Goal: Check status: Check status

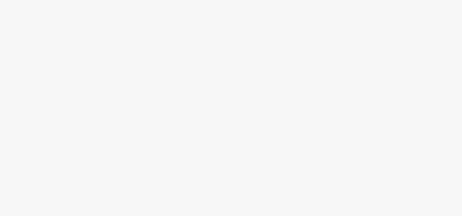
click at [227, 55] on body at bounding box center [231, 108] width 462 height 216
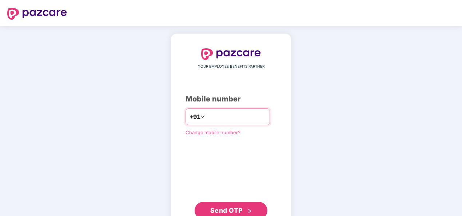
click at [234, 113] on input "number" at bounding box center [236, 117] width 60 height 12
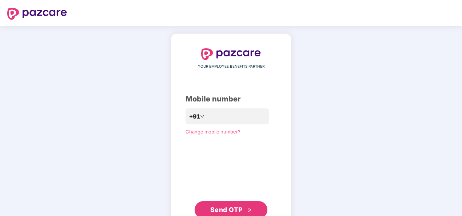
click at [236, 211] on span "Send OTP" at bounding box center [226, 210] width 32 height 8
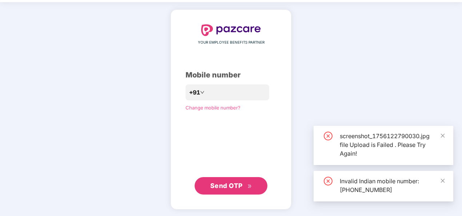
click at [257, 186] on button "Send OTP" at bounding box center [230, 185] width 73 height 17
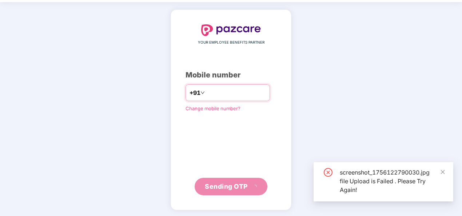
click at [206, 90] on input "**********" at bounding box center [236, 93] width 60 height 12
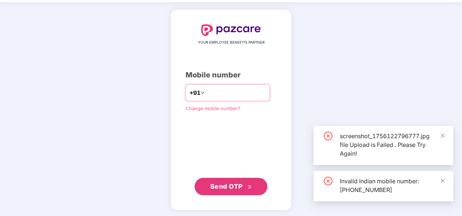
type input "**********"
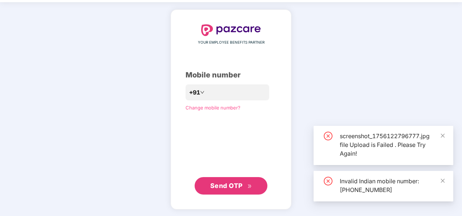
click at [237, 184] on span "Send OTP" at bounding box center [226, 186] width 32 height 8
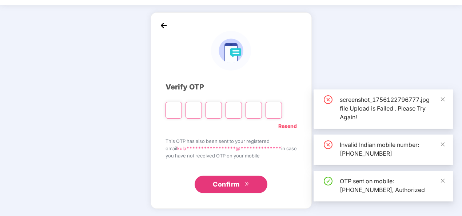
scroll to position [21, 0]
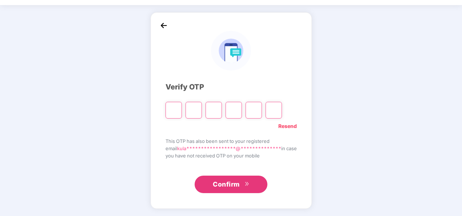
paste input "*"
type input "*"
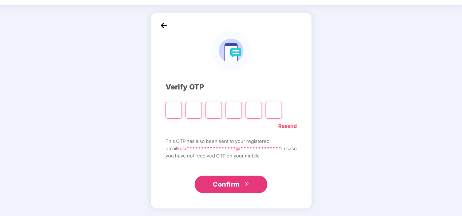
type input "*"
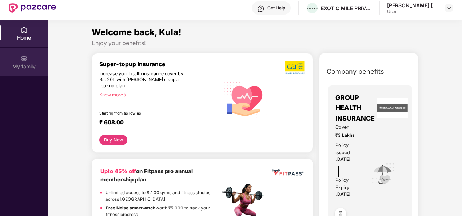
click at [16, 61] on div "My family" at bounding box center [24, 61] width 48 height 27
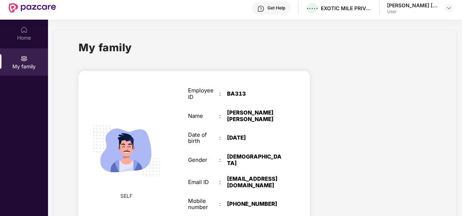
scroll to position [39, 0]
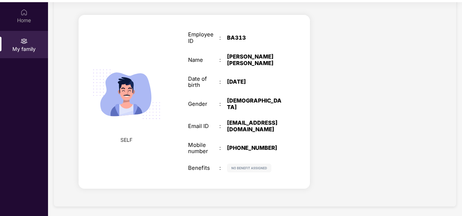
click at [322, 110] on div at bounding box center [376, 102] width 121 height 189
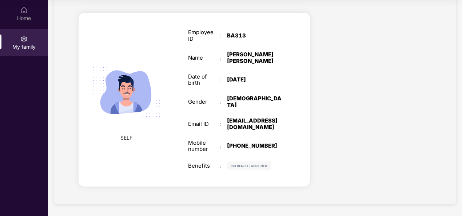
scroll to position [0, 0]
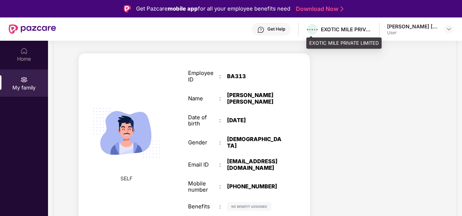
click at [335, 28] on div "EXOTIC MILE PRIVATE LIMITED" at bounding box center [346, 29] width 51 height 7
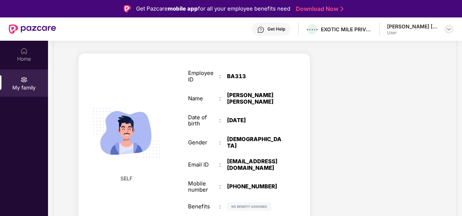
click at [446, 28] on img at bounding box center [449, 29] width 6 height 6
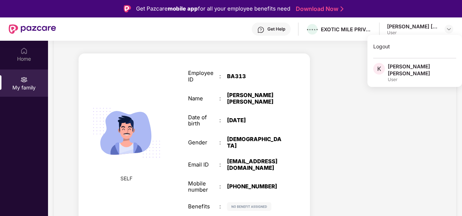
click at [355, 113] on div at bounding box center [376, 141] width 121 height 189
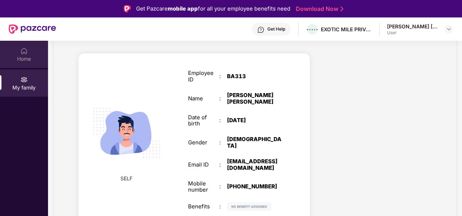
click at [33, 56] on div "Home" at bounding box center [24, 58] width 48 height 7
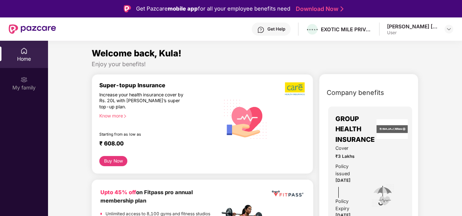
click at [24, 48] on img at bounding box center [23, 50] width 7 height 7
click at [120, 118] on div "Know more" at bounding box center [157, 115] width 116 height 5
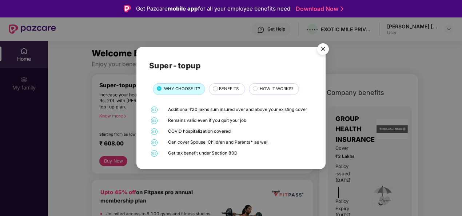
click at [273, 124] on div "01 Additional ₹20 lakhs sum insured over and above your existing cover 02 Remai…" at bounding box center [231, 132] width 164 height 50
click at [324, 52] on img "Close" at bounding box center [323, 50] width 20 height 20
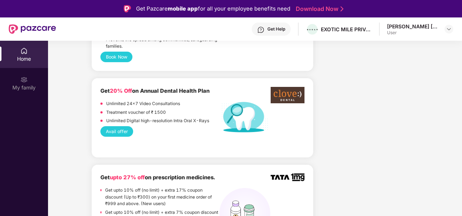
scroll to position [508, 0]
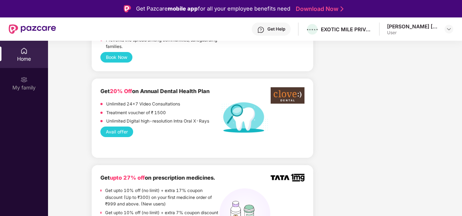
click at [125, 126] on button "Avail offer" at bounding box center [116, 131] width 33 height 11
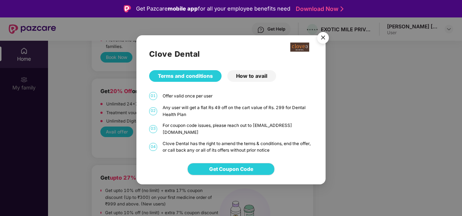
click at [270, 77] on div "How to avail" at bounding box center [251, 76] width 49 height 12
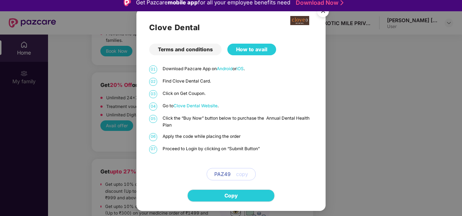
scroll to position [0, 0]
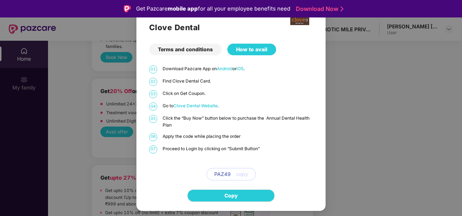
click at [205, 47] on div "Terms and conditions" at bounding box center [185, 50] width 72 height 12
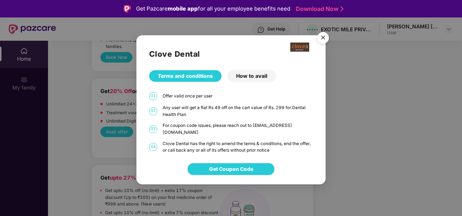
click at [322, 43] on img "Close" at bounding box center [323, 39] width 20 height 20
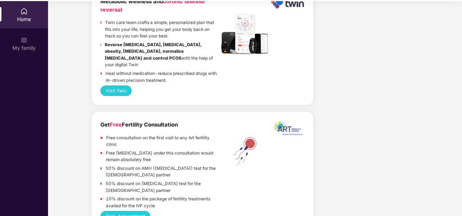
scroll to position [41, 0]
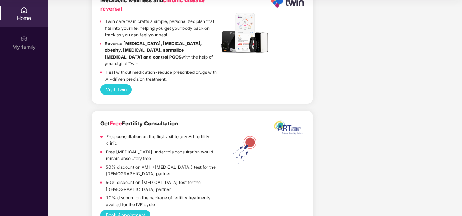
click at [136, 210] on button "Book Appointment" at bounding box center [125, 215] width 50 height 11
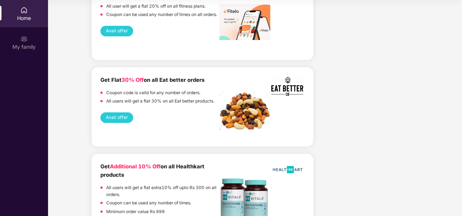
scroll to position [830, 0]
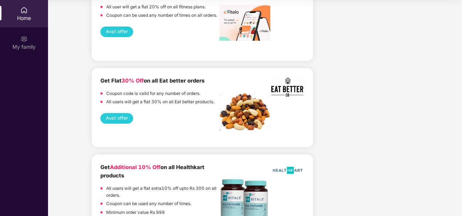
click at [114, 113] on button "Avail offer" at bounding box center [116, 118] width 33 height 11
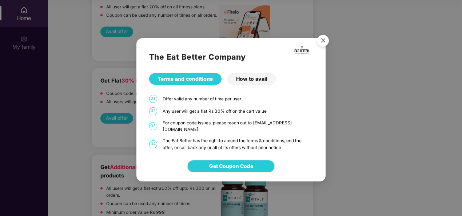
click at [256, 83] on div "How to avail" at bounding box center [251, 79] width 49 height 12
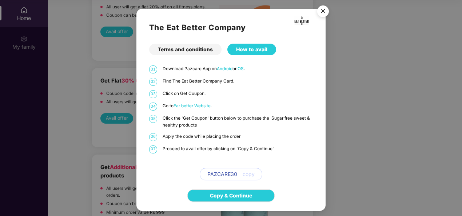
click at [206, 52] on div "Terms and conditions" at bounding box center [185, 50] width 72 height 12
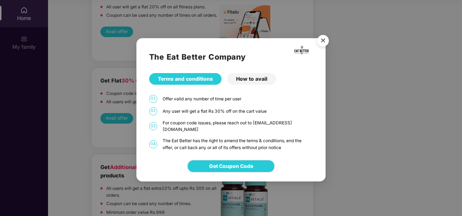
click at [324, 47] on img "Close" at bounding box center [323, 42] width 20 height 20
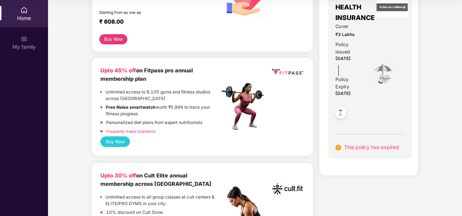
scroll to position [84, 0]
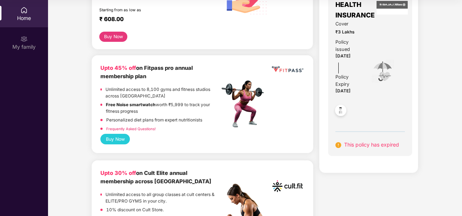
click at [362, 143] on span "This policy has expired" at bounding box center [371, 144] width 55 height 6
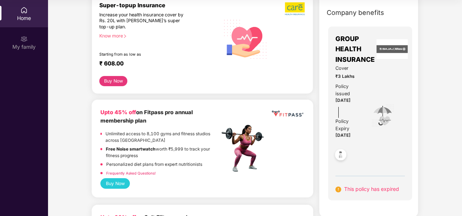
scroll to position [0, 0]
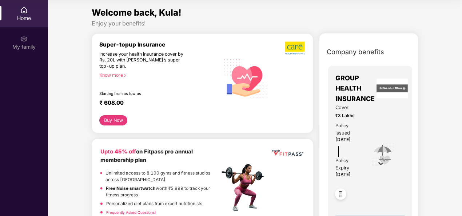
click at [362, 108] on div "Cover ₹3 Lakhs Policy issued [DATE] Policy Expiry [DATE]" at bounding box center [369, 155] width 69 height 102
click at [387, 108] on div "Cover ₹3 Lakhs Policy issued [DATE] Policy Expiry [DATE]" at bounding box center [369, 155] width 69 height 102
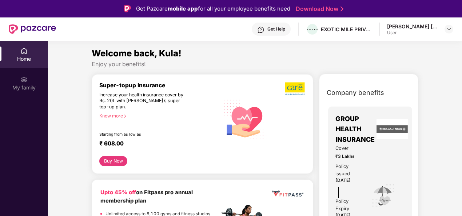
click at [385, 128] on img at bounding box center [391, 129] width 31 height 20
click at [423, 107] on div "Company benefits GROUP HEALTH INSURANCE Cover ₹3 Lakhs Policy issued [DATE] Pol…" at bounding box center [368, 190] width 130 height 214
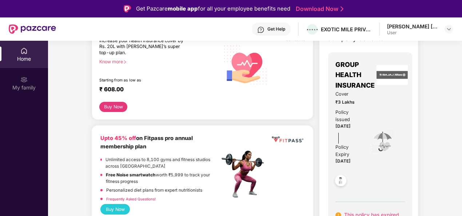
scroll to position [52, 0]
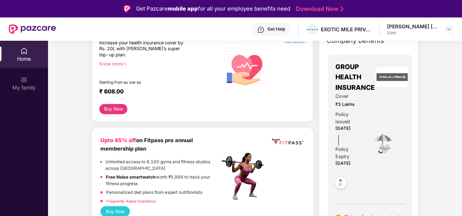
click at [369, 115] on div "Cover ₹3 Lakhs Policy issued [DATE] Policy Expiry [DATE]" at bounding box center [369, 144] width 69 height 102
drag, startPoint x: 369, startPoint y: 115, endPoint x: 365, endPoint y: 161, distance: 46.7
click at [365, 161] on div "Cover ₹3 Lakhs Policy issued [DATE] Policy Expiry [DATE]" at bounding box center [369, 144] width 69 height 102
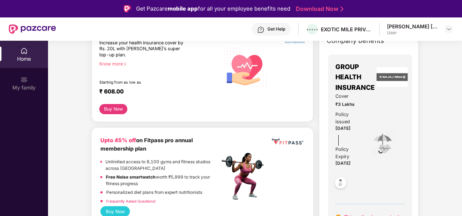
click at [341, 182] on img at bounding box center [341, 184] width 18 height 18
click at [28, 88] on div "My family" at bounding box center [24, 87] width 48 height 7
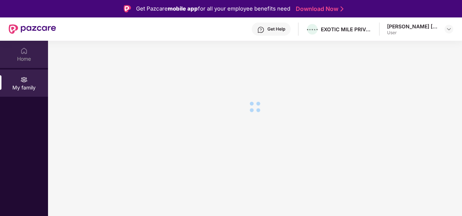
click at [28, 55] on div "Home" at bounding box center [24, 54] width 48 height 27
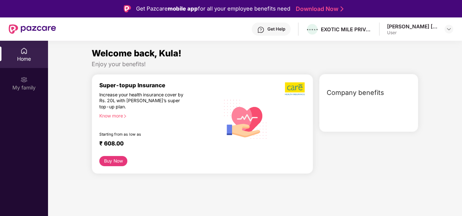
click at [438, 95] on div "Welcome back, Kula! Enjoy your benefits! Super-topup Insurance Increase your he…" at bounding box center [254, 113] width 419 height 133
click at [402, 108] on div at bounding box center [370, 106] width 96 height 9
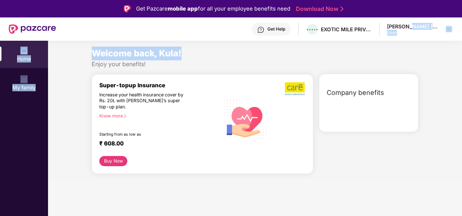
drag, startPoint x: 432, startPoint y: 42, endPoint x: 407, endPoint y: 27, distance: 29.7
click at [407, 27] on div "Get Pazcare mobile app for all your employee benefits need Download Now Get Hel…" at bounding box center [231, 128] width 462 height 257
click at [407, 27] on div "[PERSON_NAME] [PERSON_NAME]" at bounding box center [412, 26] width 51 height 7
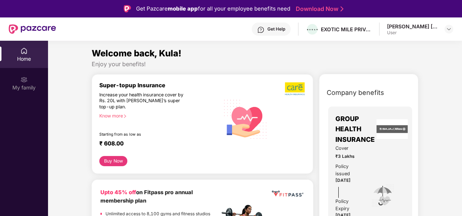
click at [415, 61] on div "Enjoy your benefits!" at bounding box center [255, 64] width 326 height 8
click at [383, 132] on img at bounding box center [391, 129] width 31 height 20
click at [371, 176] on div "Cover ₹3 Lakhs Policy issued [DATE] Policy Expiry [DATE]" at bounding box center [369, 196] width 69 height 102
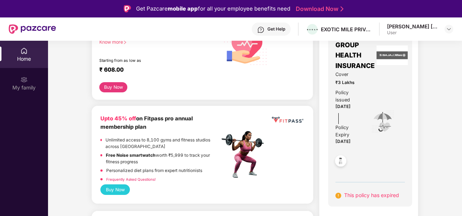
scroll to position [75, 0]
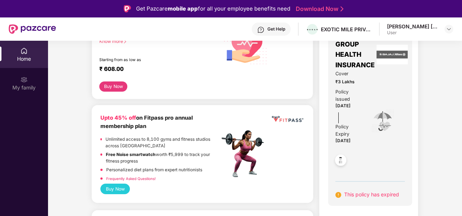
click at [373, 194] on span "This policy has expired" at bounding box center [371, 194] width 55 height 6
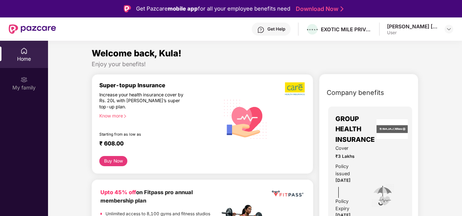
click at [393, 144] on div "GROUP HEALTH INSURANCE" at bounding box center [369, 129] width 69 height 31
drag, startPoint x: 393, startPoint y: 144, endPoint x: 383, endPoint y: 161, distance: 19.9
click at [383, 161] on div "Cover ₹3 Lakhs Policy issued [DATE] Policy Expiry [DATE]" at bounding box center [369, 196] width 69 height 102
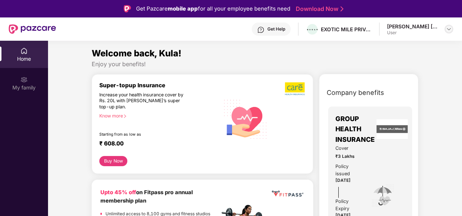
click at [448, 26] on div at bounding box center [448, 29] width 9 height 9
